Goal: Book appointment/travel/reservation

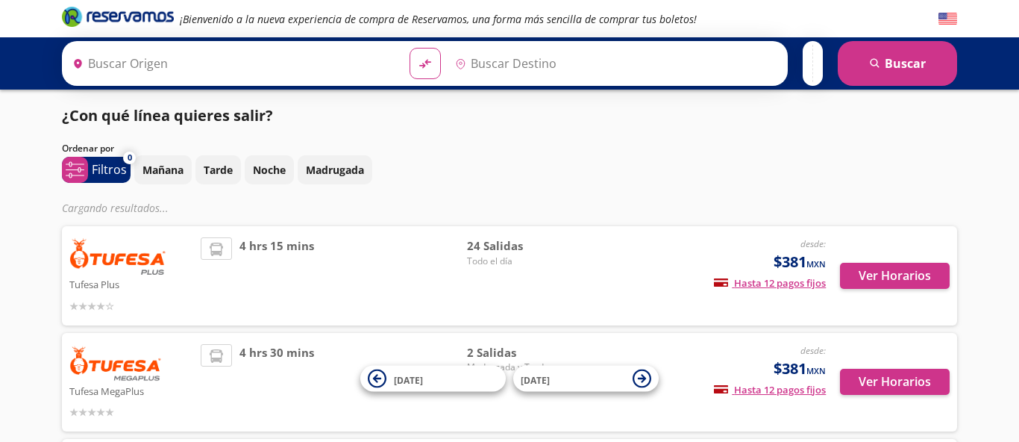
type input "Nogales, [GEOGRAPHIC_DATA]"
type input "[PERSON_NAME], [GEOGRAPHIC_DATA]"
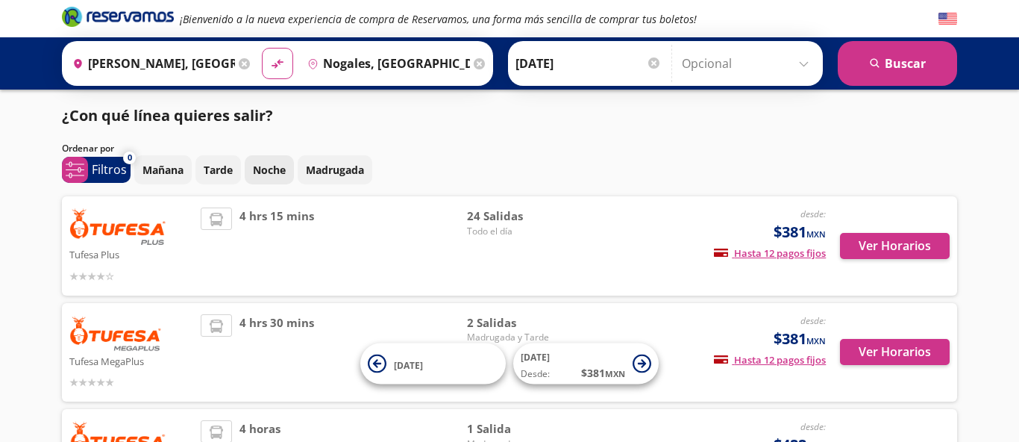
click at [283, 175] on p "Noche" at bounding box center [269, 170] width 33 height 16
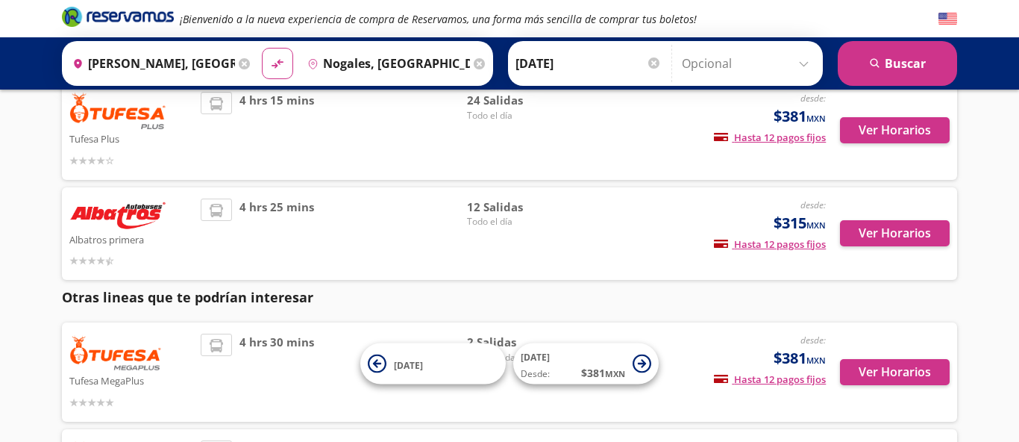
scroll to position [95, 0]
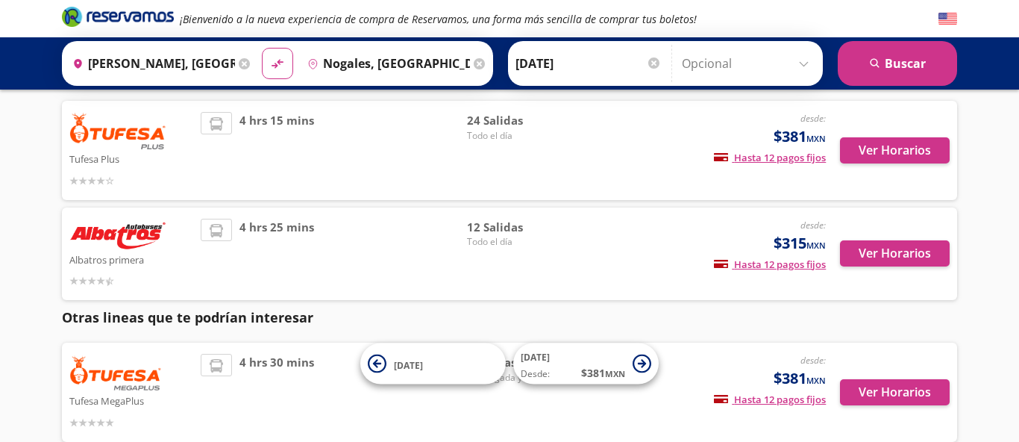
click at [610, 167] on div "desde: $381 MXN Hasta 12 pagos fijos Pagos fijos en compras mayores a $30 MXN, …" at bounding box center [702, 150] width 247 height 77
click at [862, 147] on button "Ver Horarios" at bounding box center [895, 150] width 110 height 26
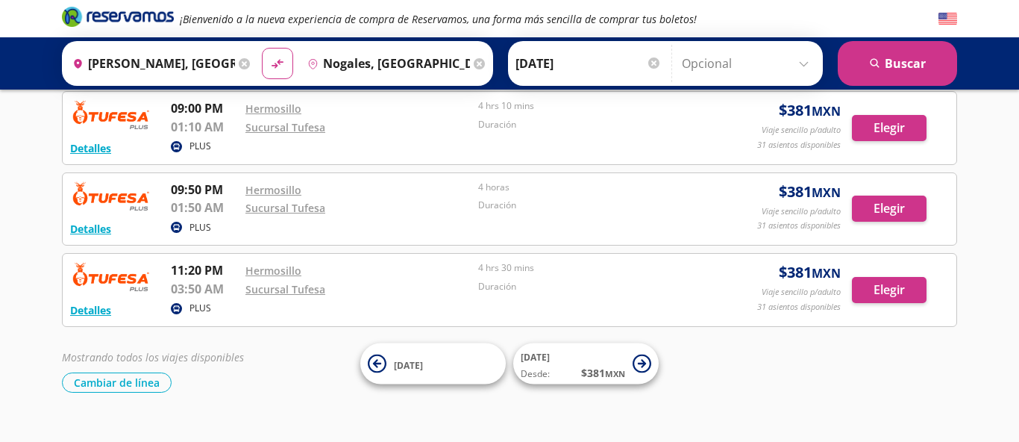
scroll to position [2048, 0]
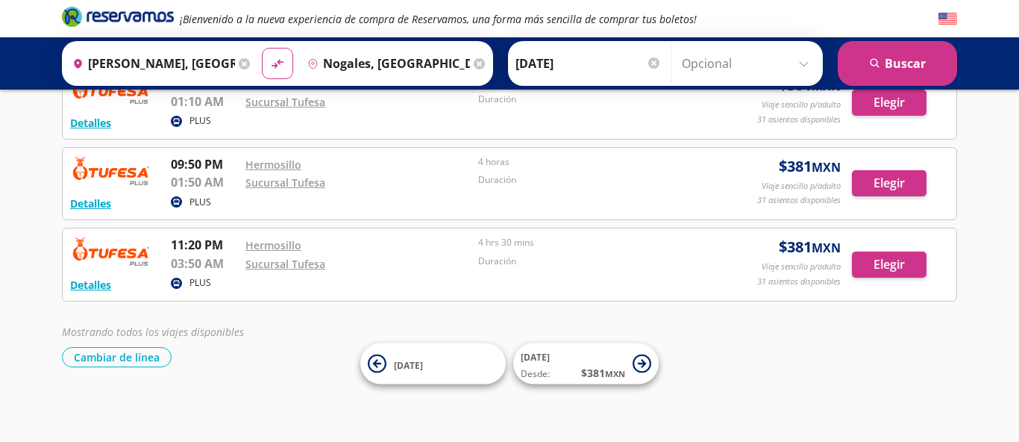
click at [634, 275] on div "PLUS" at bounding box center [437, 284] width 532 height 18
click at [875, 263] on button "Elegir" at bounding box center [889, 264] width 75 height 26
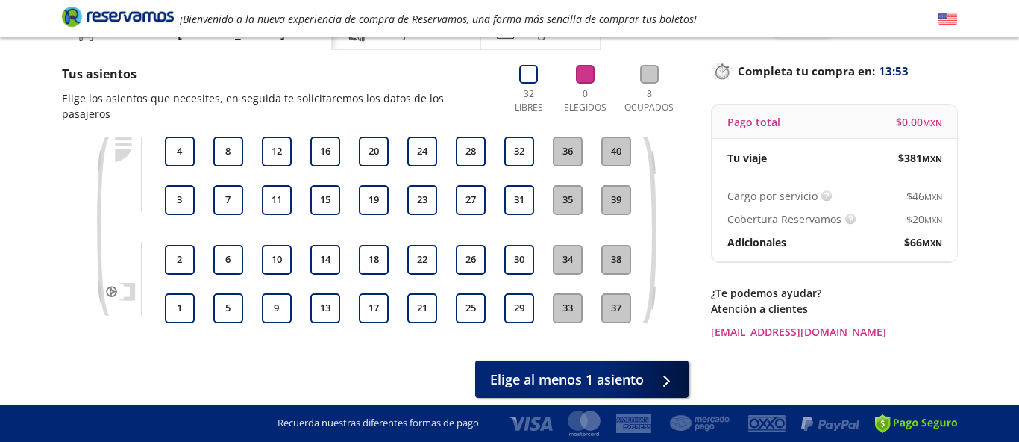
scroll to position [81, 0]
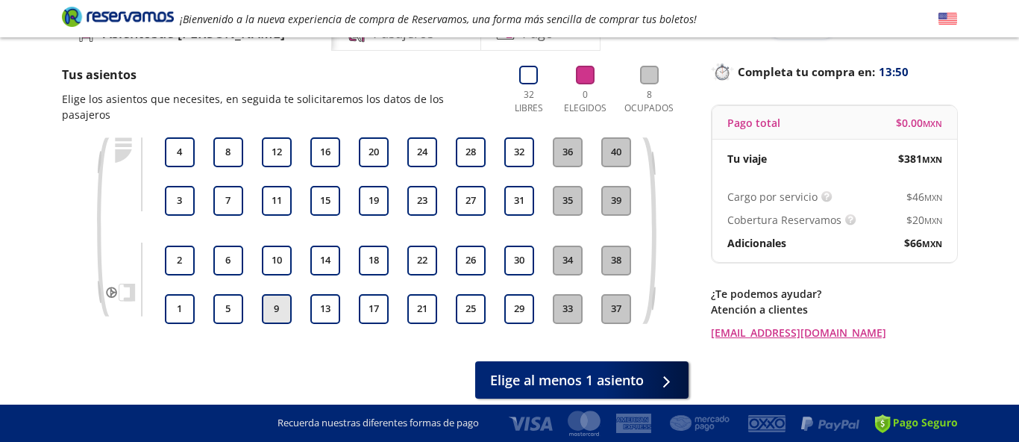
click at [276, 298] on button "9" at bounding box center [277, 309] width 30 height 30
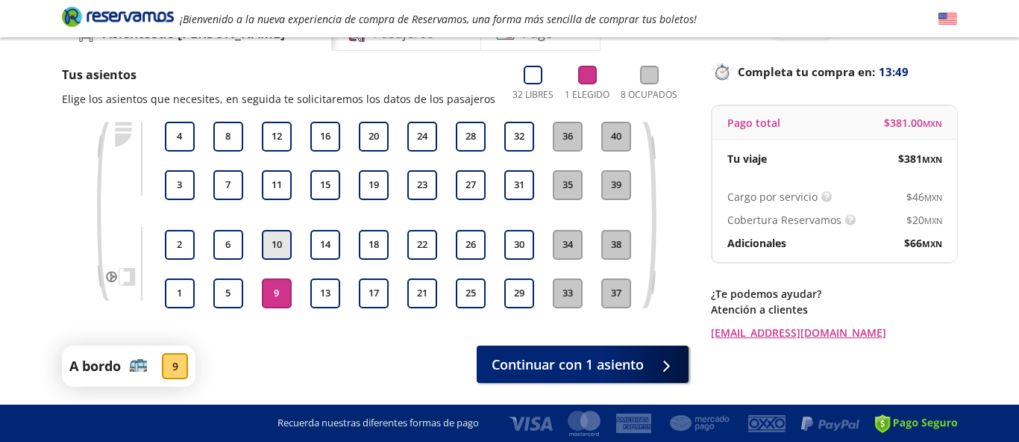
click at [280, 237] on button "10" at bounding box center [277, 245] width 30 height 30
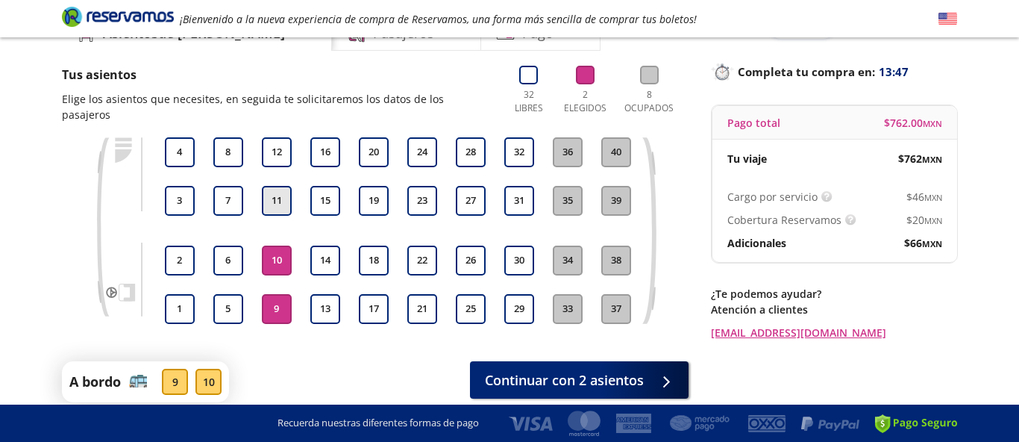
click at [278, 189] on button "11" at bounding box center [277, 201] width 30 height 30
click at [329, 294] on button "13" at bounding box center [325, 309] width 30 height 30
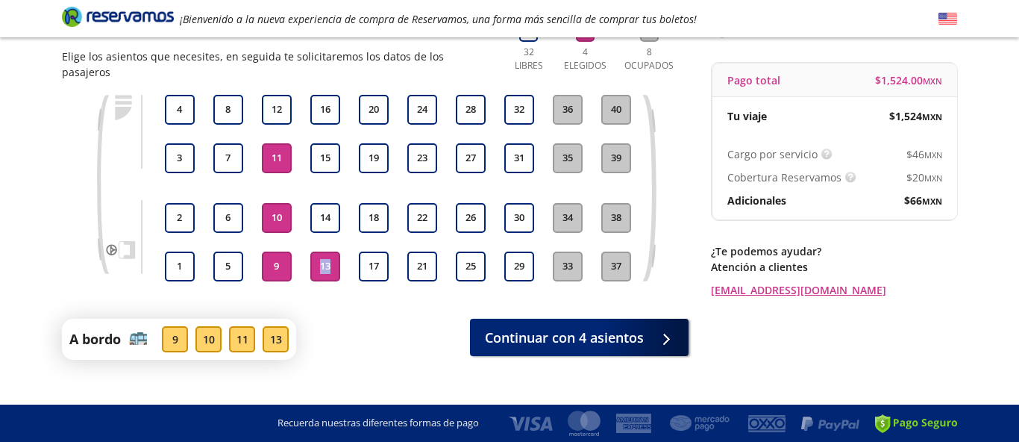
scroll to position [123, 0]
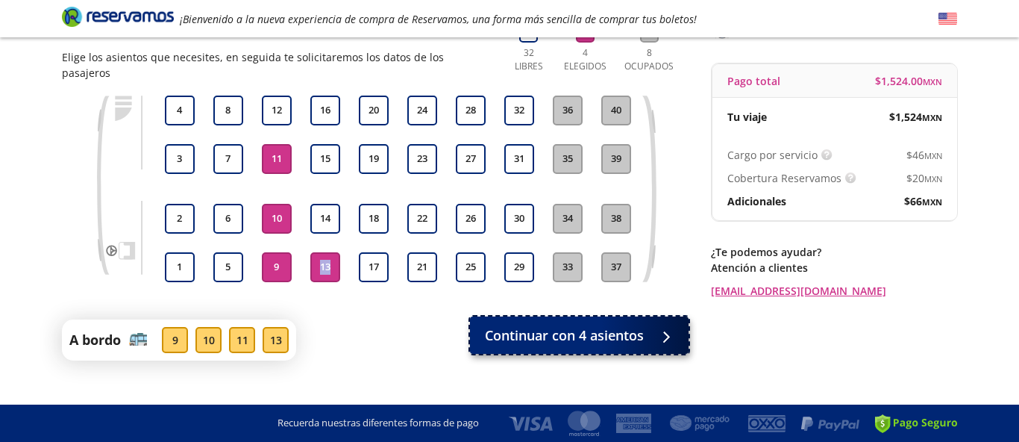
click at [665, 335] on div at bounding box center [665, 335] width 0 height 0
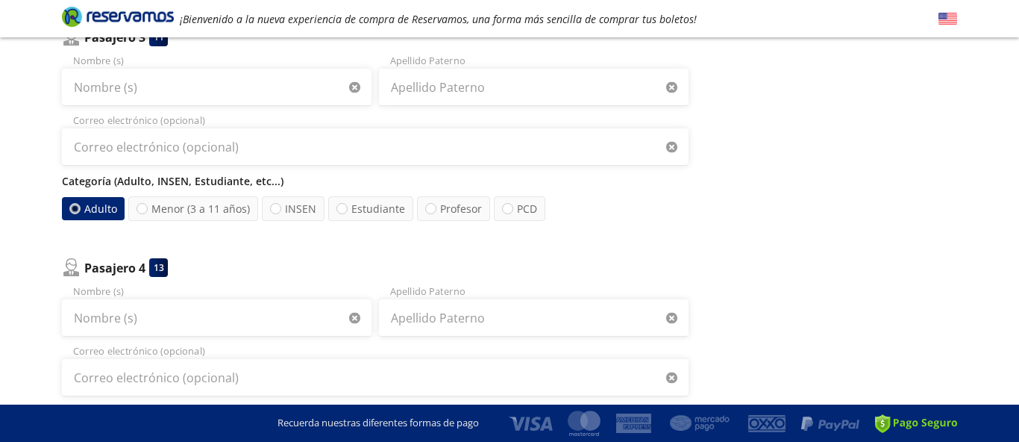
scroll to position [653, 0]
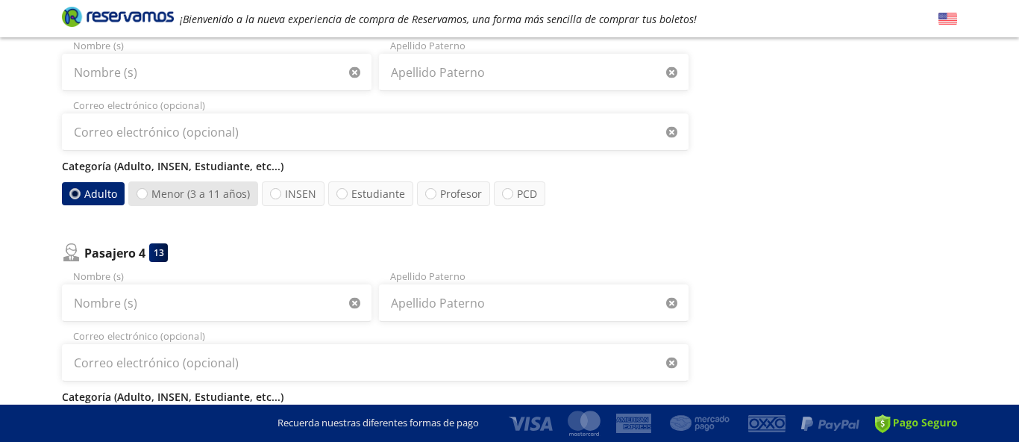
click at [212, 195] on label "Menor (3 a 11 años)" at bounding box center [193, 193] width 130 height 25
click at [147, 195] on input "Menor (3 a 11 años)" at bounding box center [142, 194] width 10 height 10
radio input "true"
radio input "false"
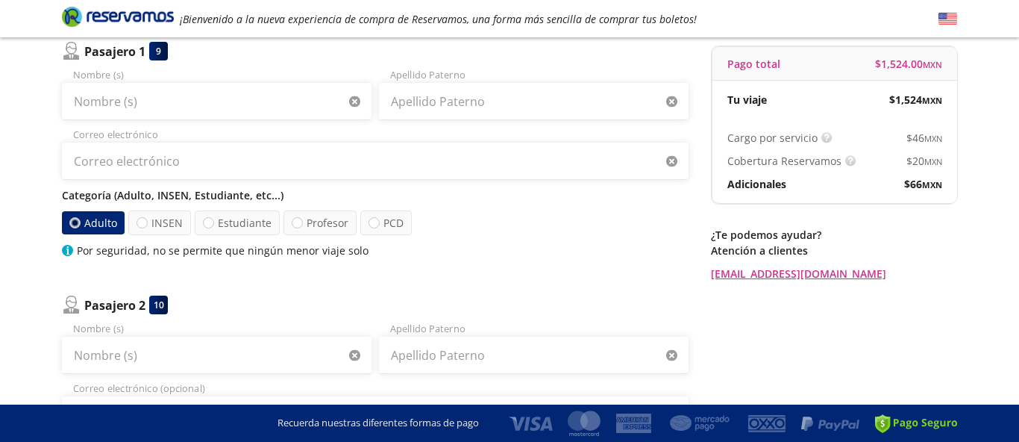
scroll to position [0, 0]
